Goal: Transaction & Acquisition: Purchase product/service

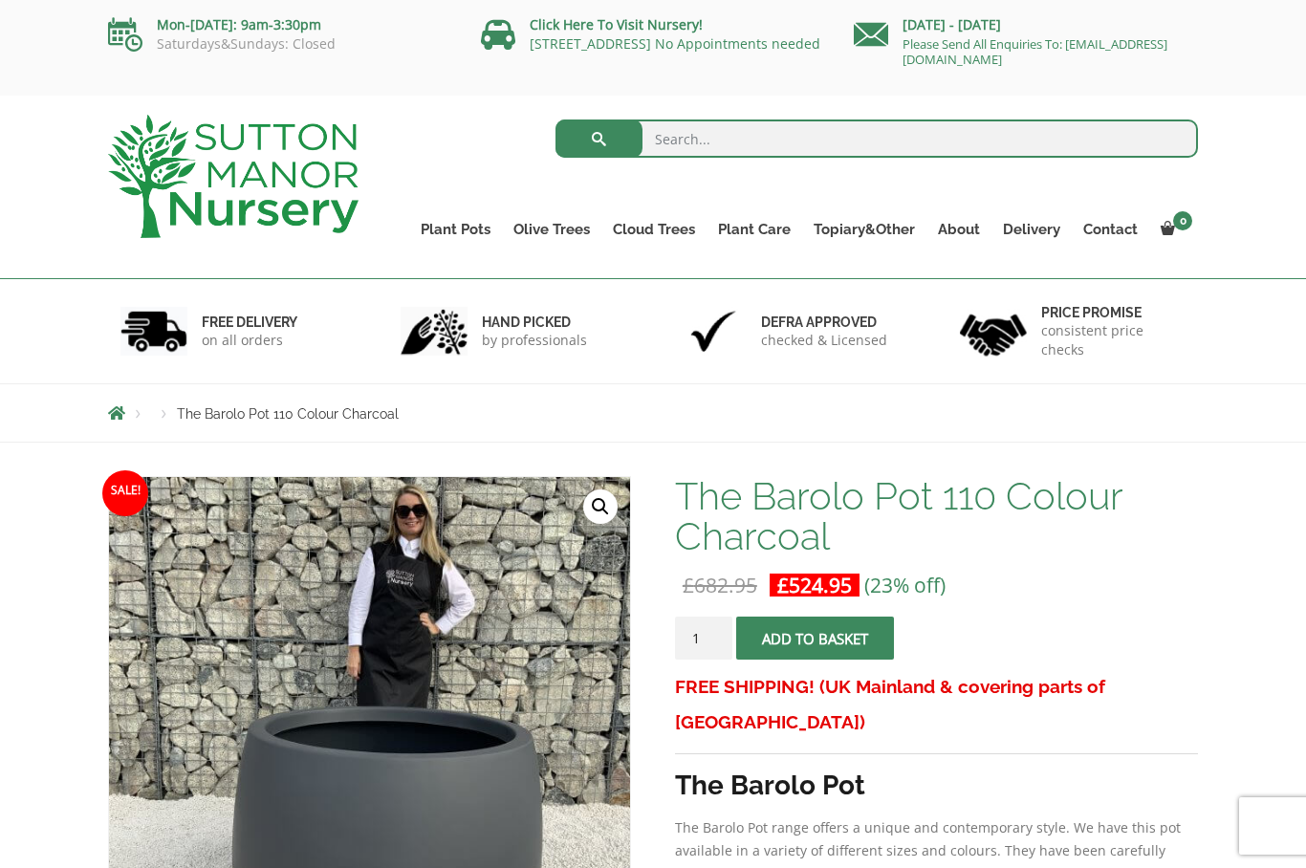
click at [0, 0] on link "Big Bell Pots" at bounding box center [0, 0] width 0 height 0
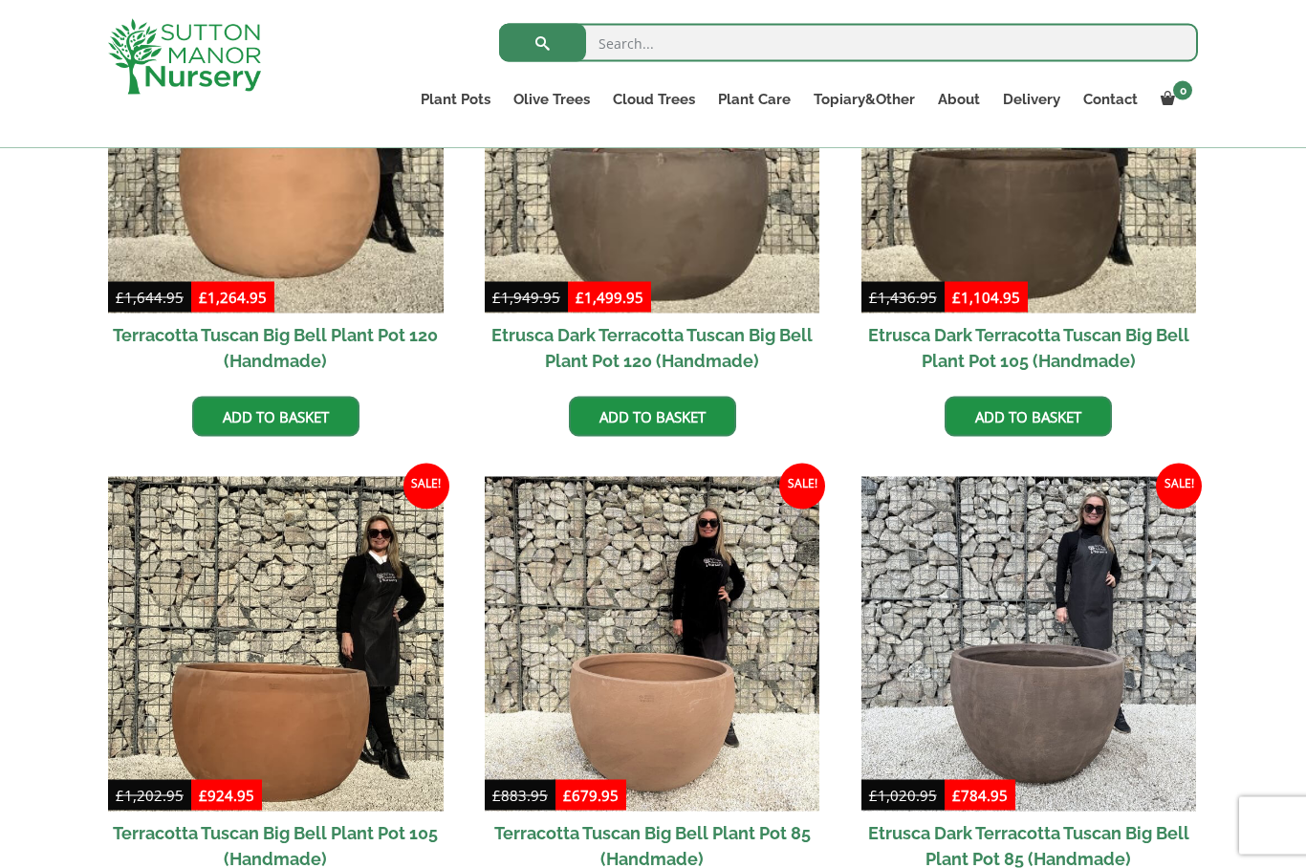
scroll to position [656, 0]
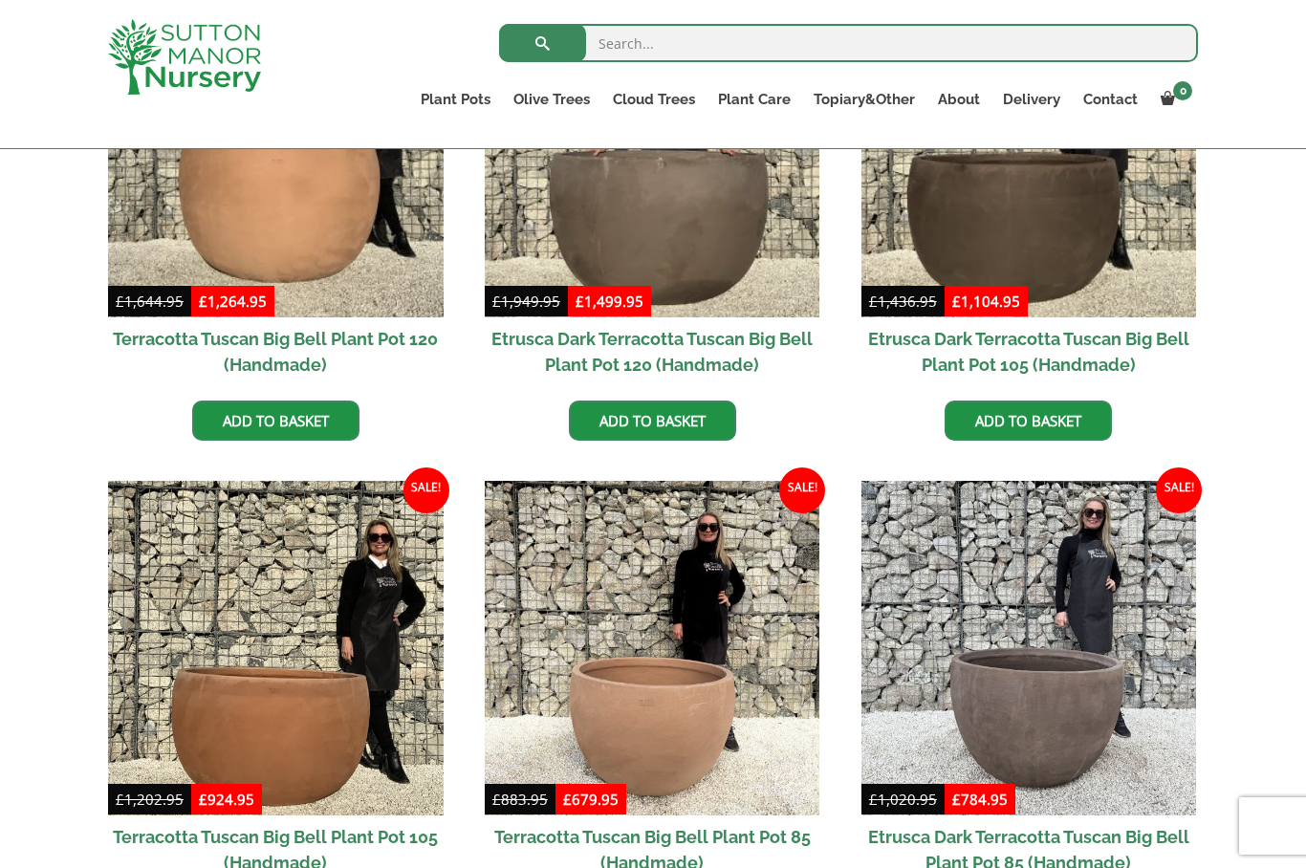
click at [0, 0] on link "The Old Stone Pots" at bounding box center [0, 0] width 0 height 0
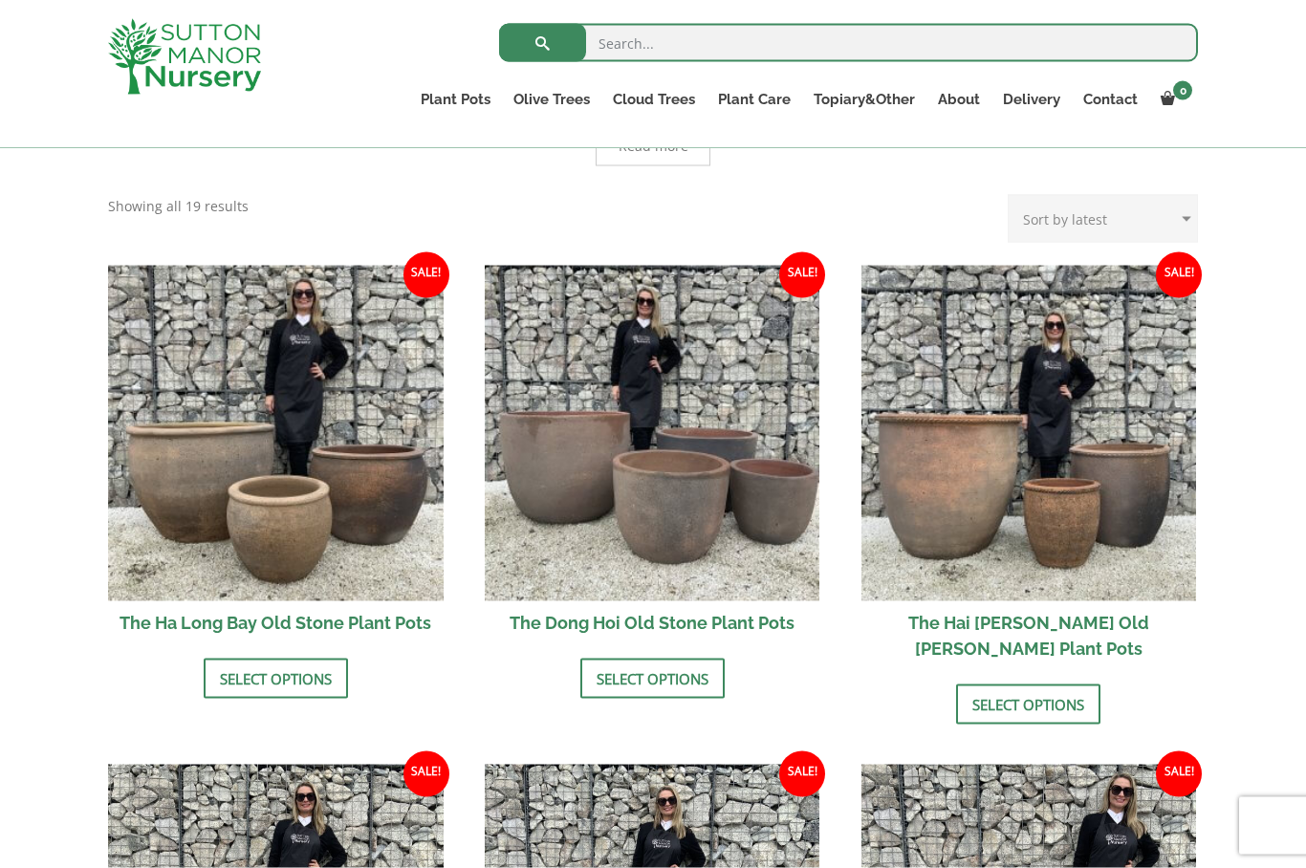
scroll to position [557, 0]
click at [700, 684] on link "Select options" at bounding box center [652, 678] width 144 height 40
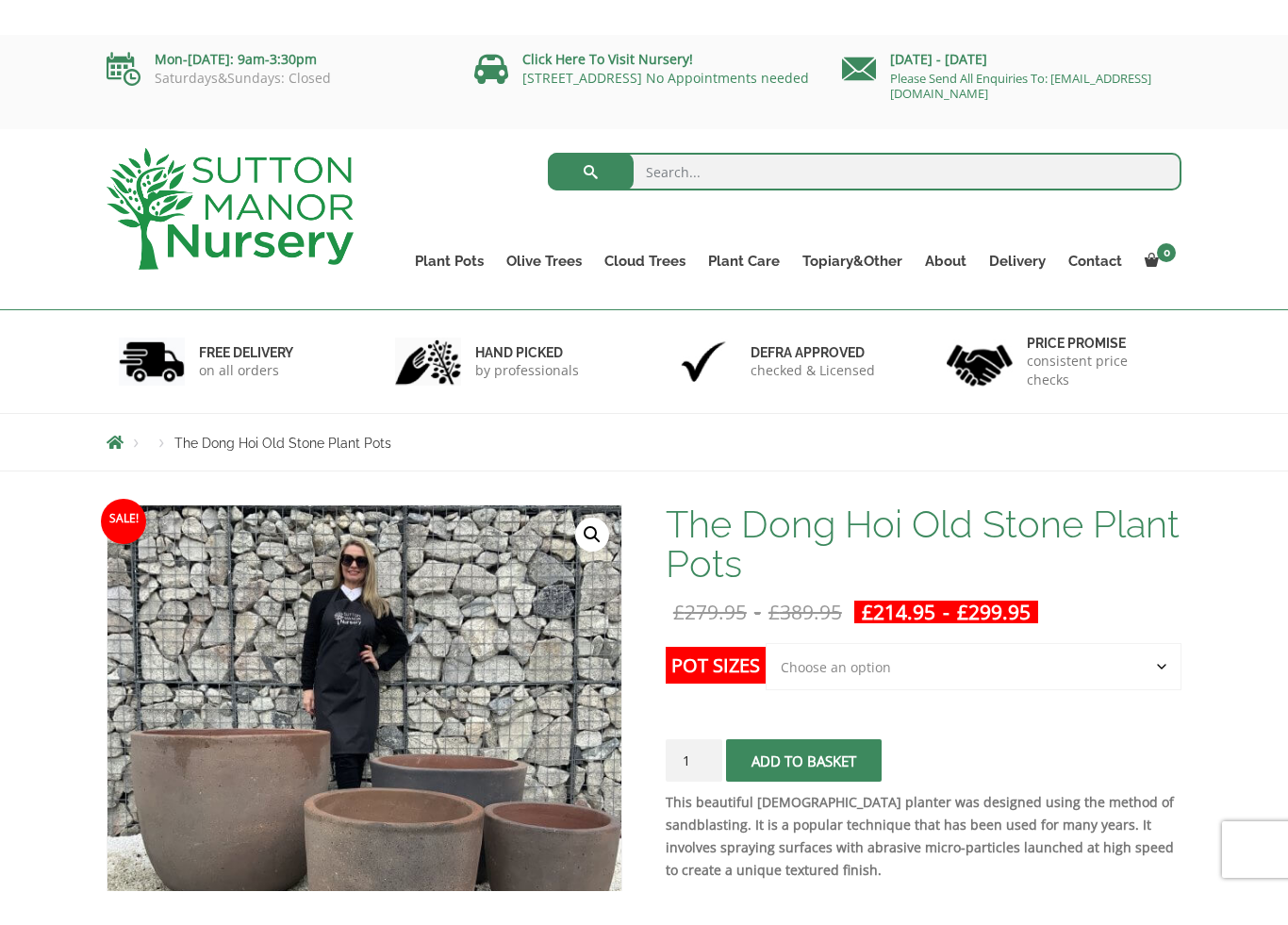
scroll to position [114, 0]
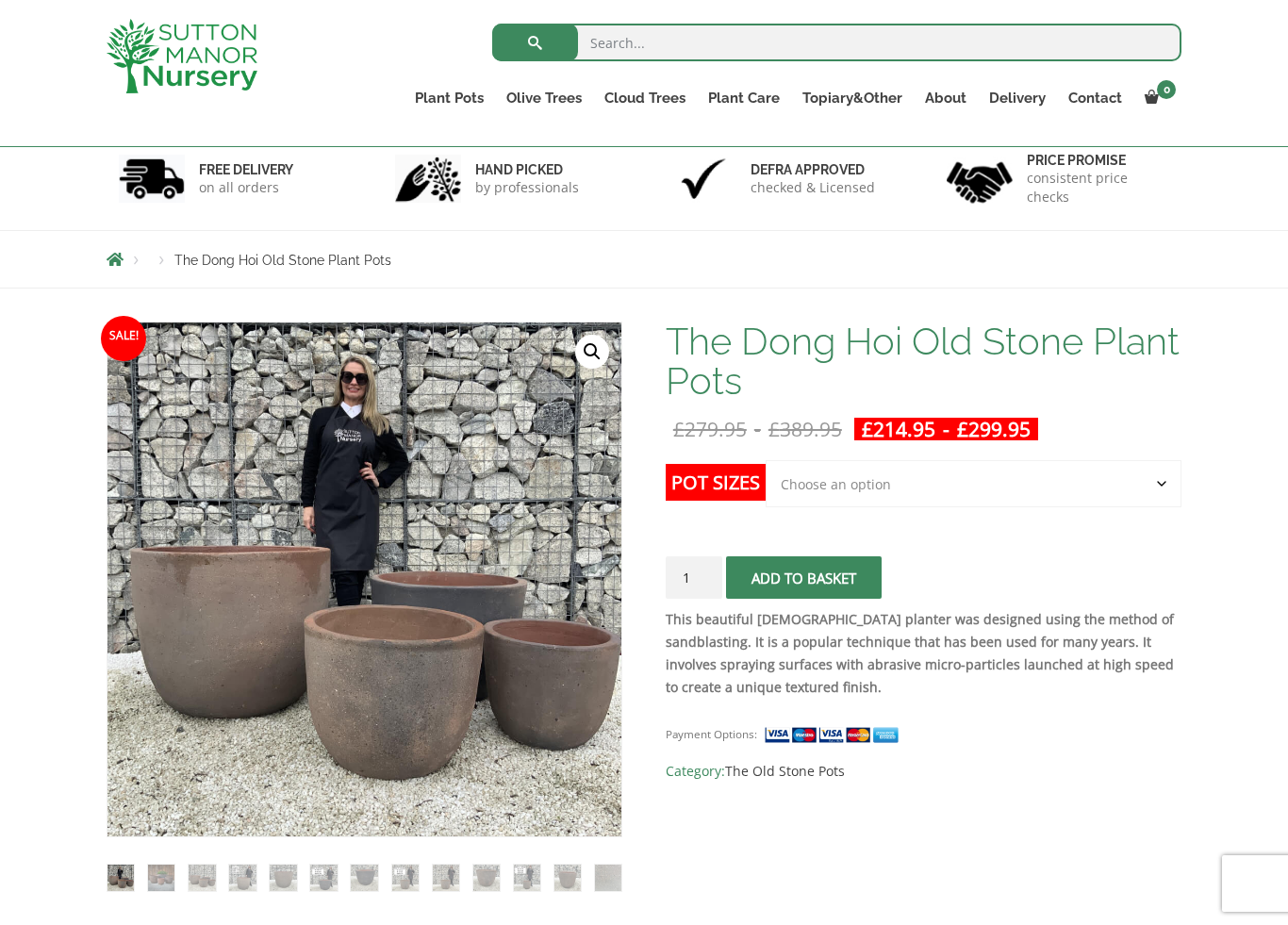
click at [1163, 487] on select "Choose an option Click here to buy the 4th to Largest Pot In The Picture Click …" at bounding box center [973, 484] width 416 height 47
select select "Click here to buy the 2nd to Largest Pot In The Picture"
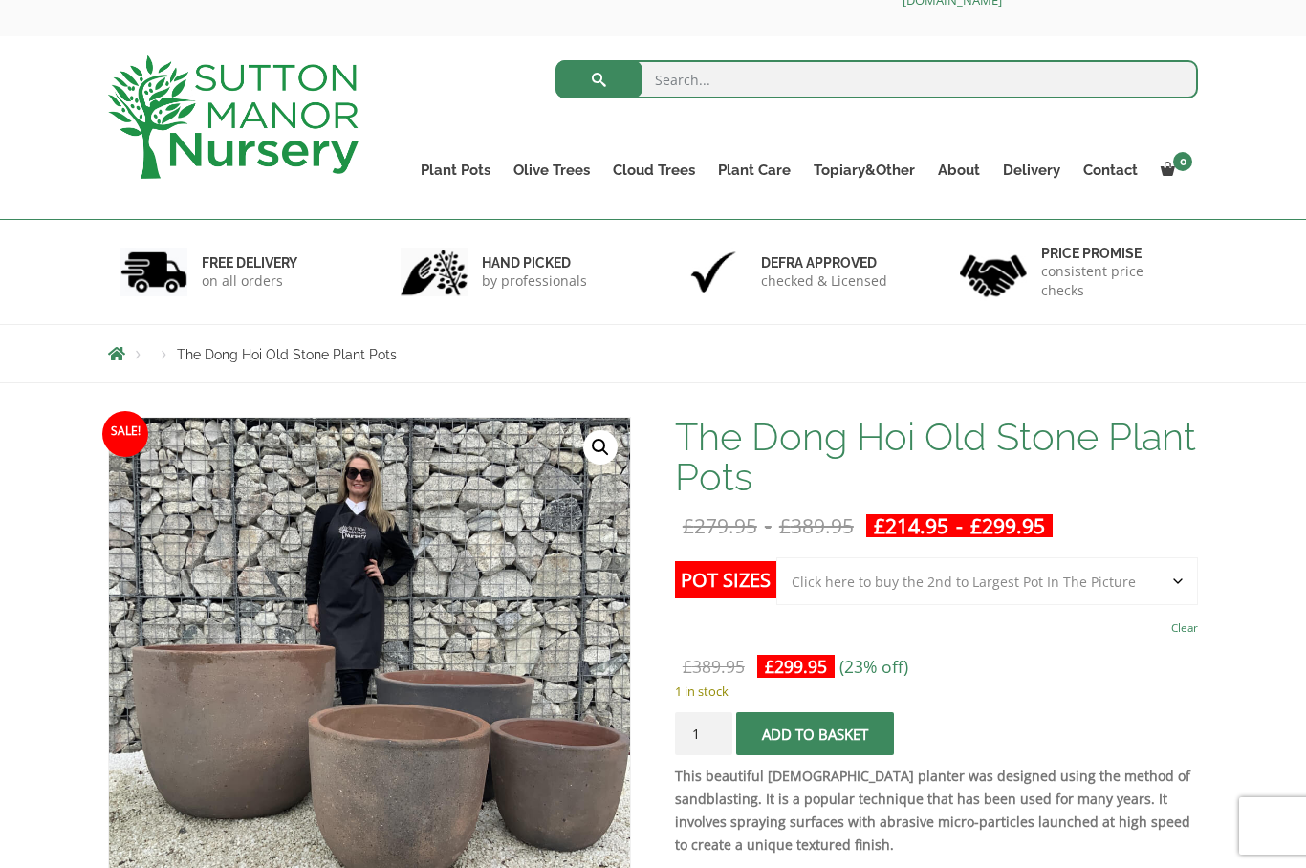
scroll to position [0, 0]
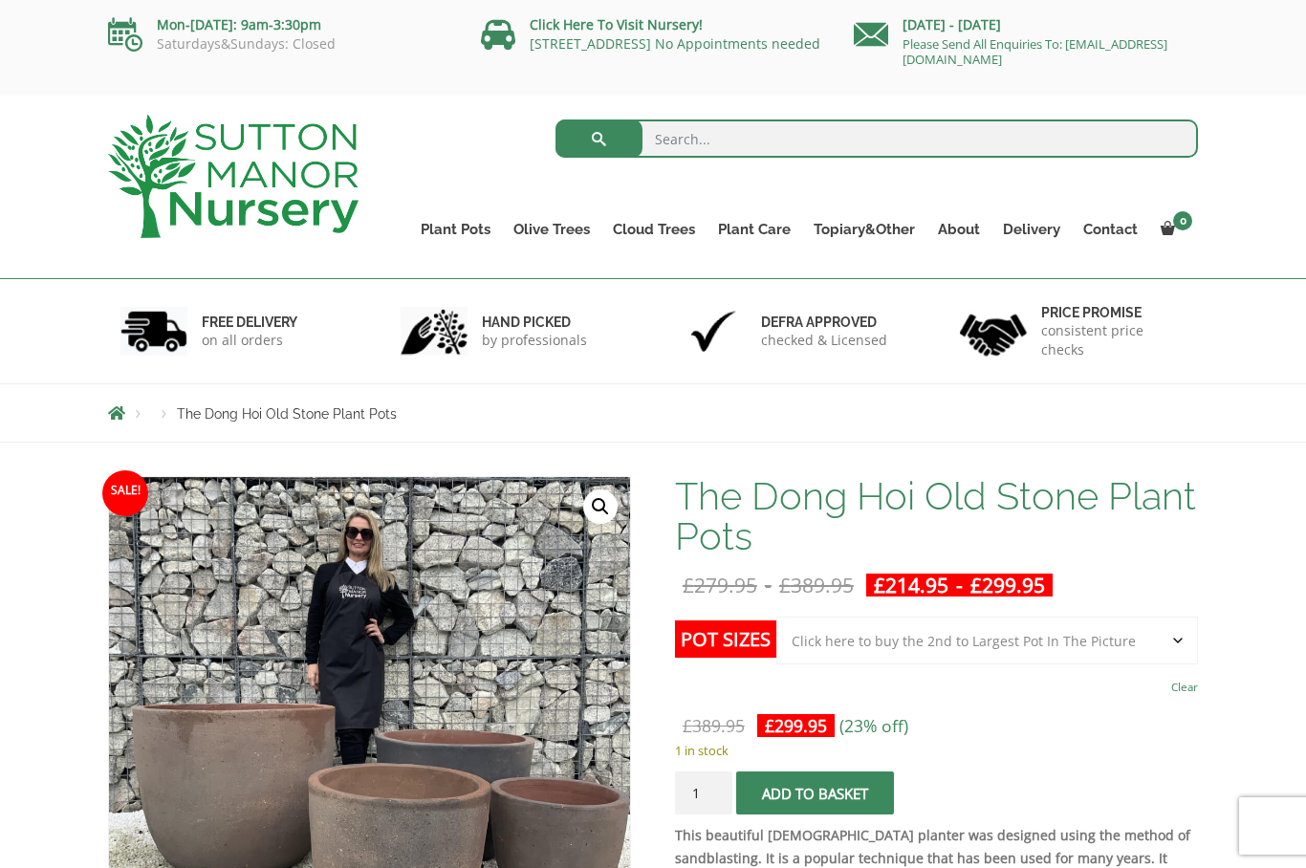
click at [0, 0] on link "Wabi-Sabi" at bounding box center [0, 0] width 0 height 0
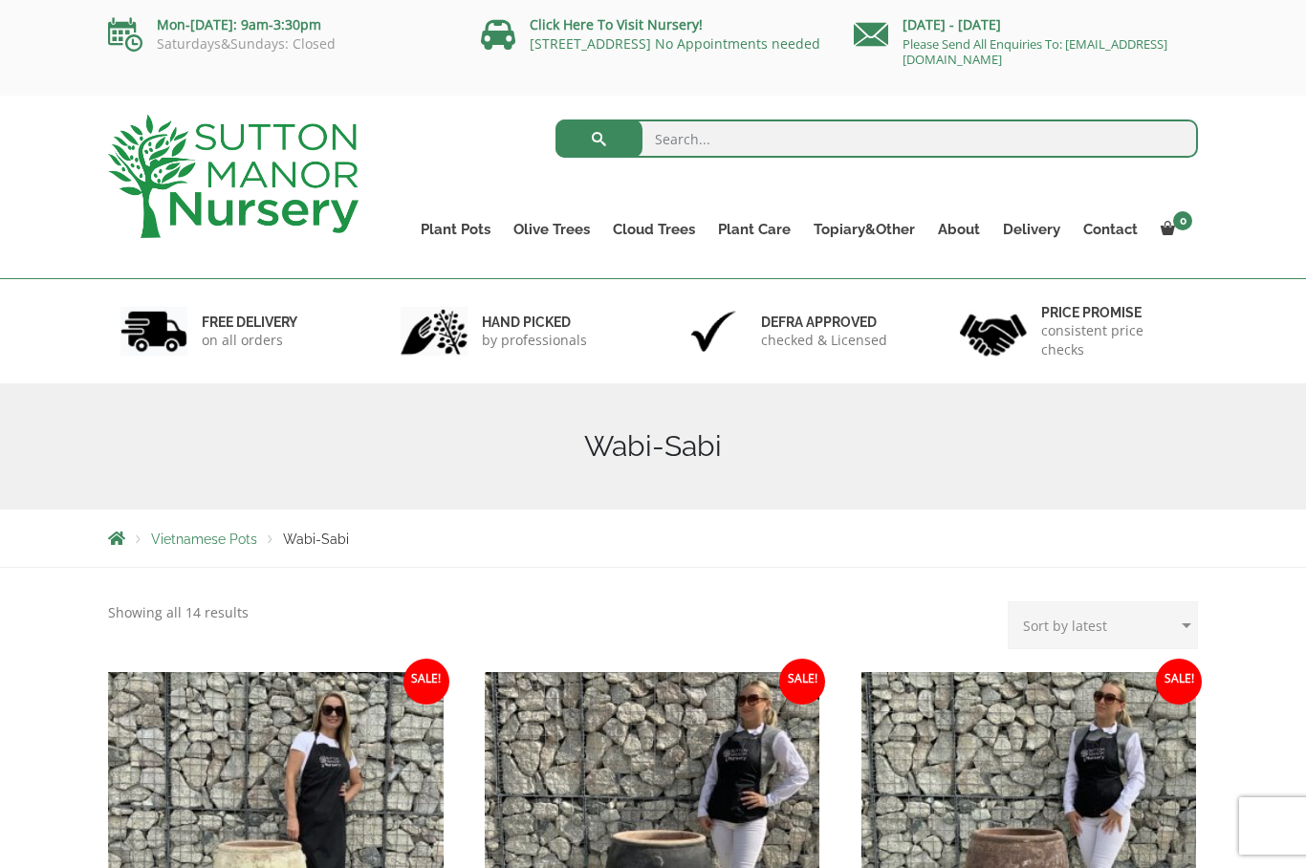
click at [0, 0] on link "Glazed Pots" at bounding box center [0, 0] width 0 height 0
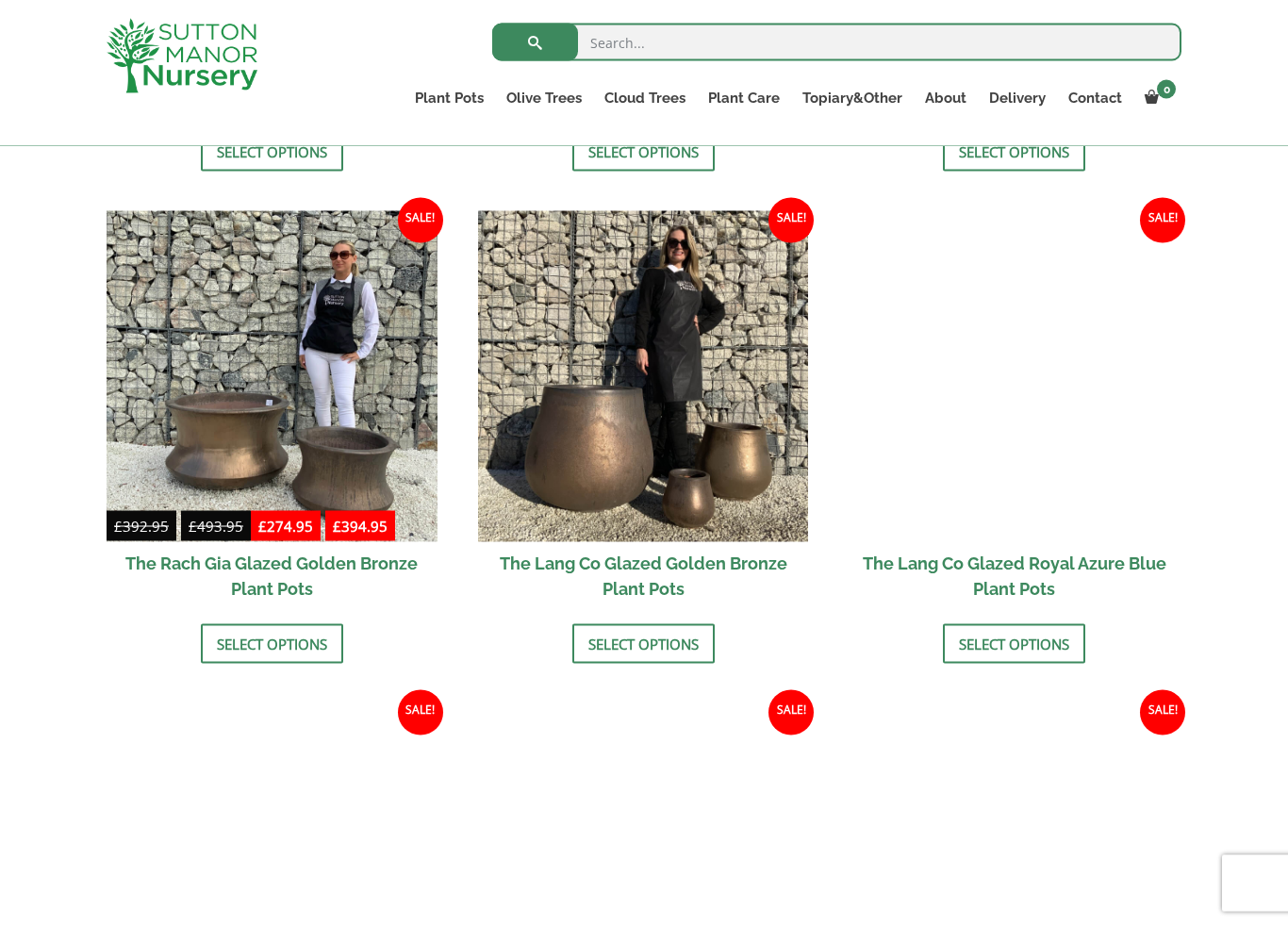
scroll to position [1454, 0]
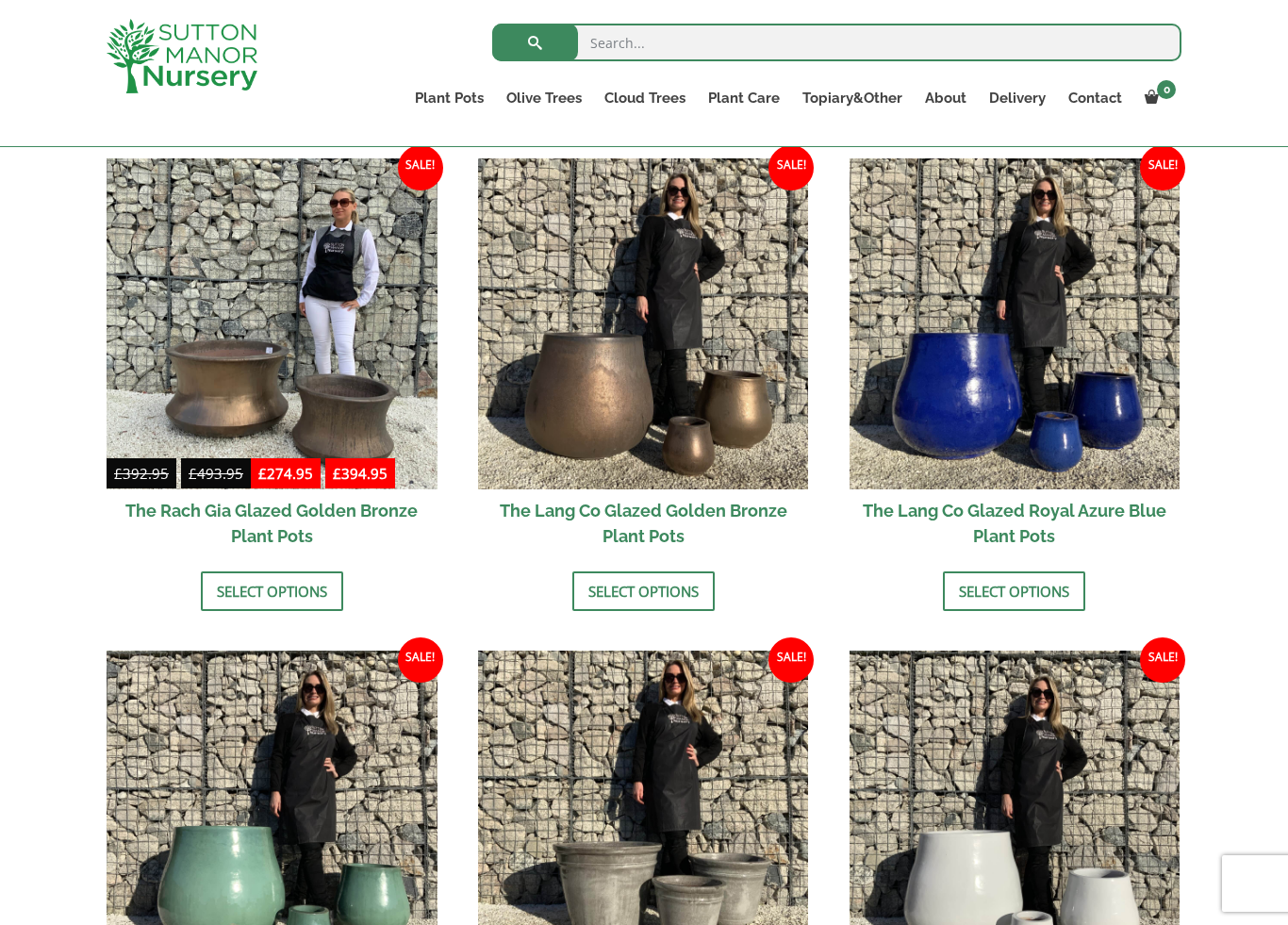
click at [670, 589] on link "Select options" at bounding box center [643, 591] width 142 height 39
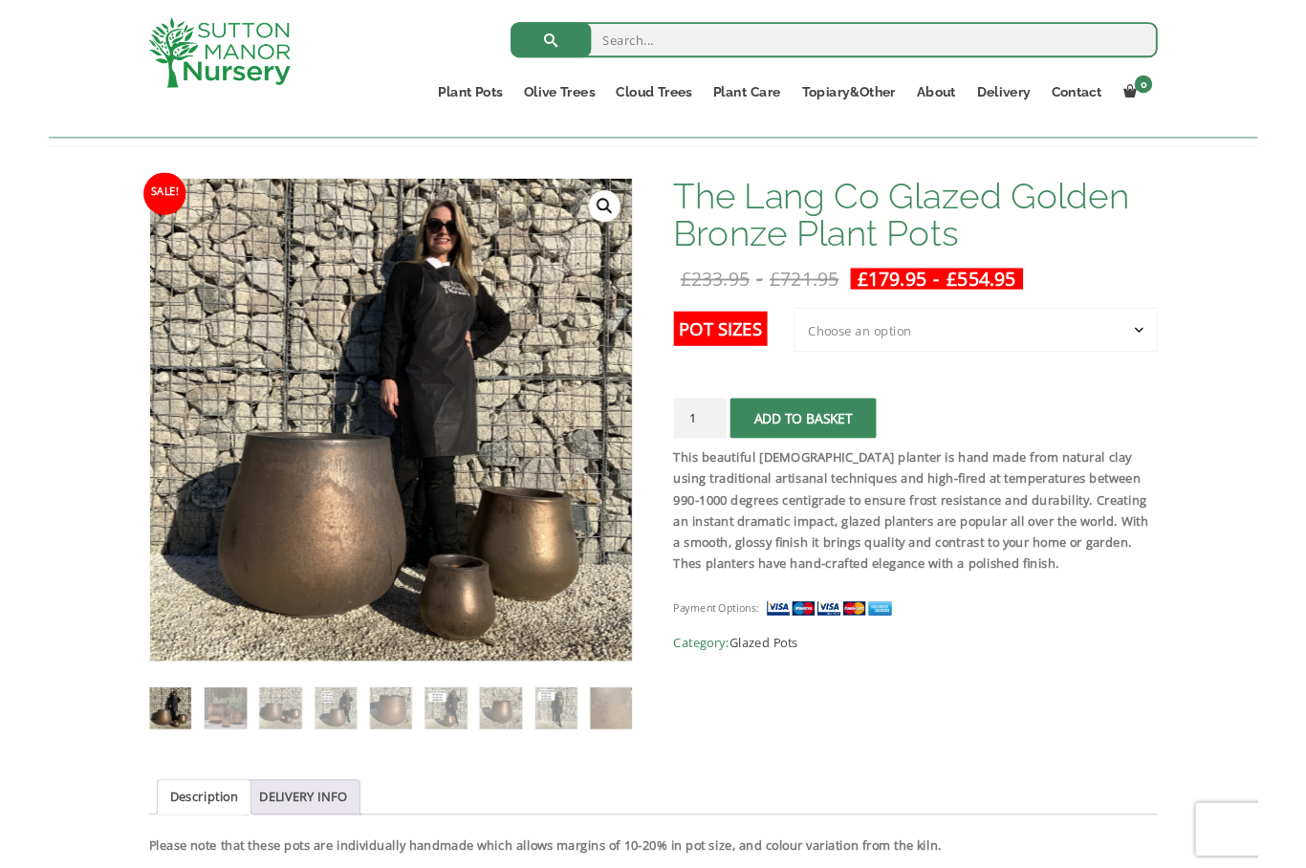
scroll to position [275, 0]
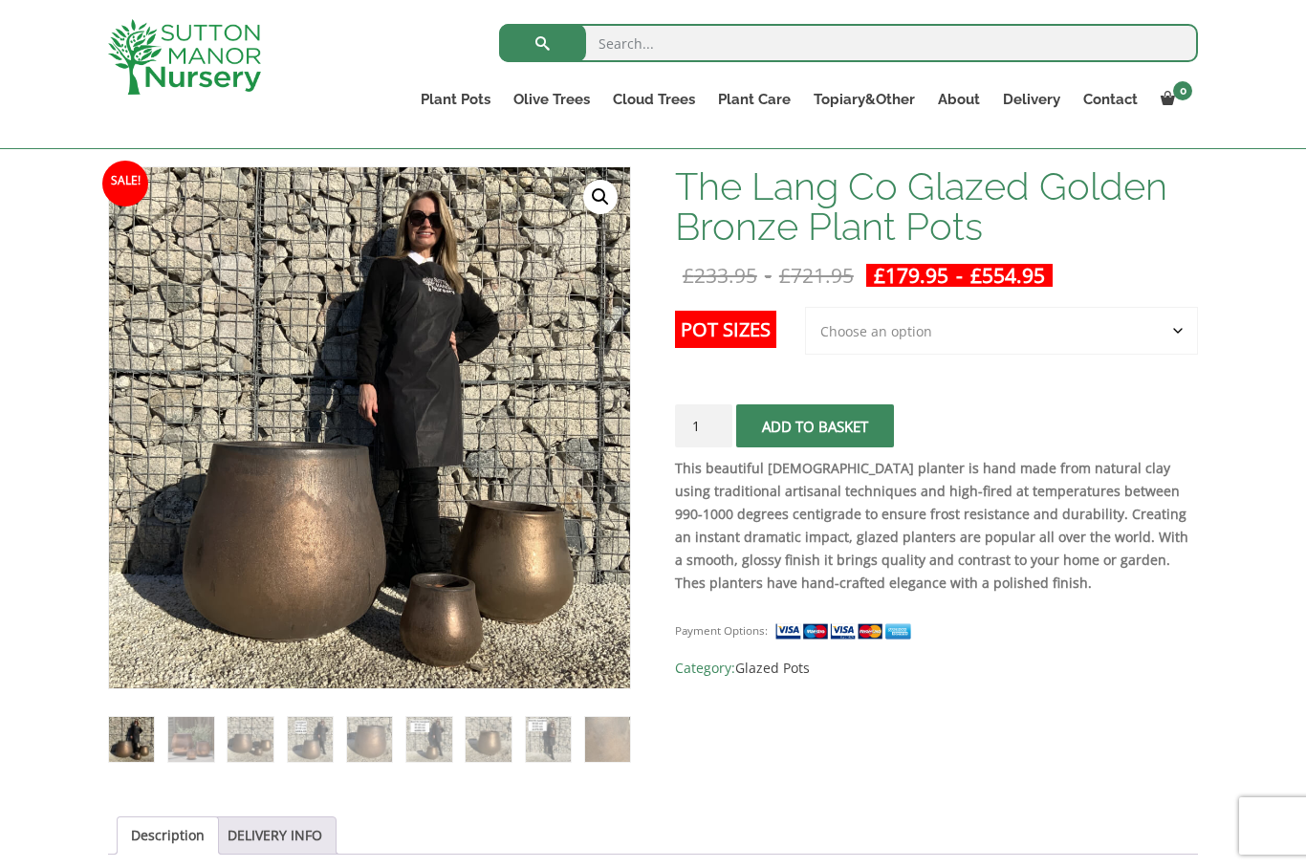
click at [1170, 329] on select "Choose an option 3rd to Largest Pot In The Picture 2nd to Largest Pot In The Pi…" at bounding box center [1001, 331] width 393 height 48
select select "Largest pot In The Picture"
